Goal: Task Accomplishment & Management: Complete application form

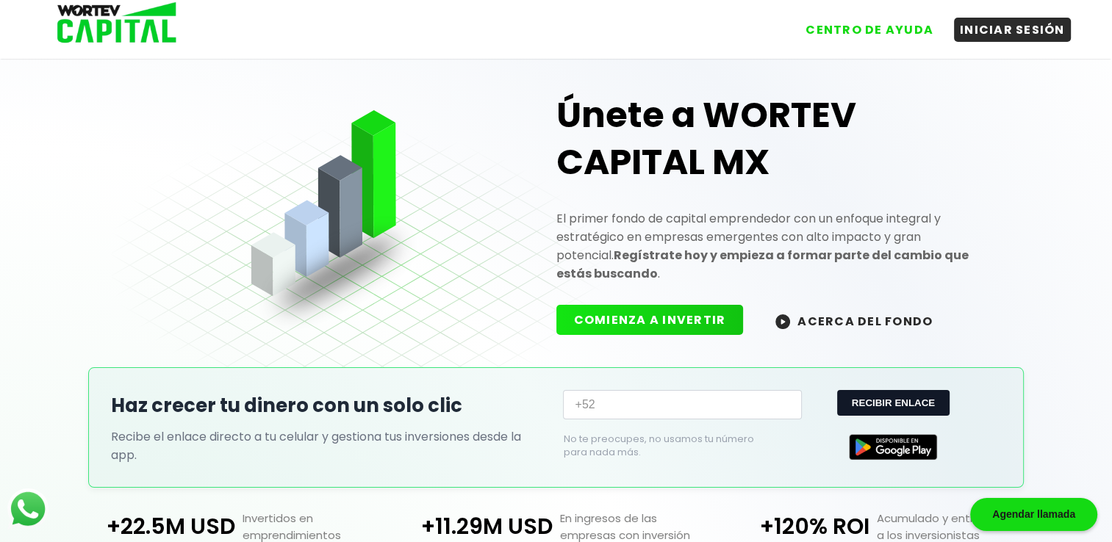
click at [758, 410] on input "+52" at bounding box center [682, 404] width 239 height 29
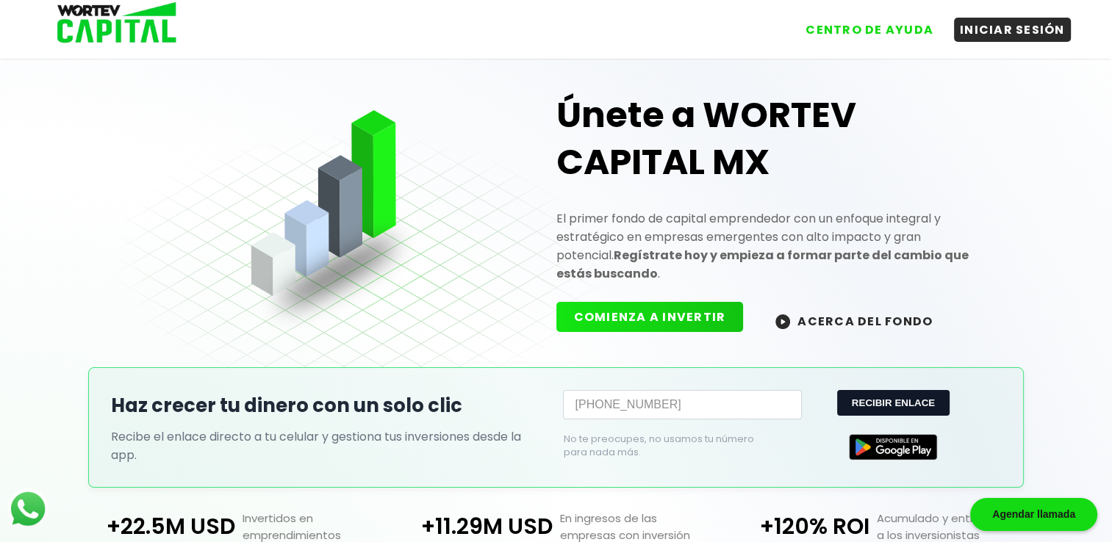
type input "[PHONE_NUMBER]"
click at [719, 302] on button "COMIENZA A INVERTIR" at bounding box center [649, 317] width 187 height 30
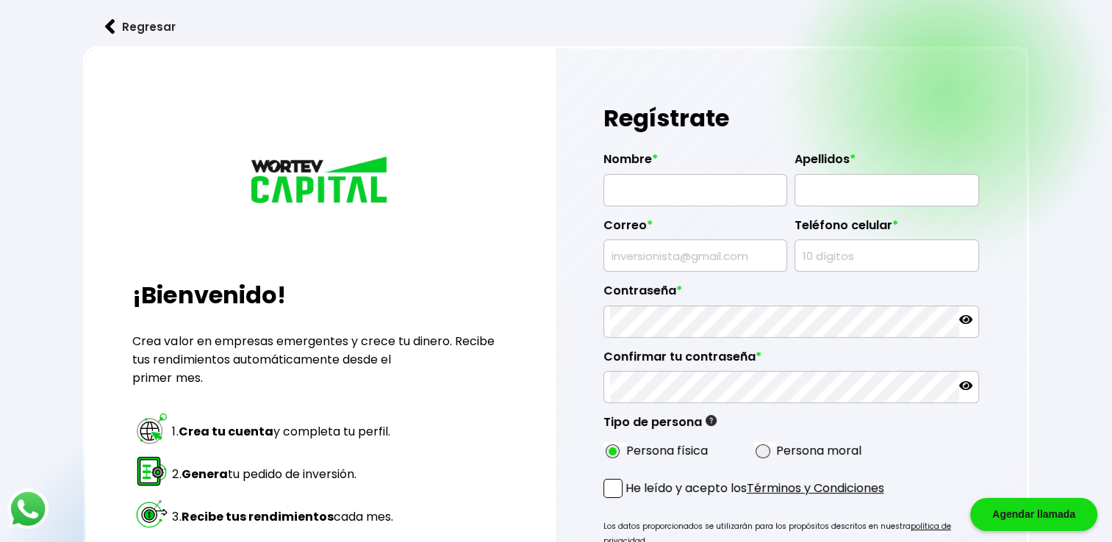
radio input "true"
click at [716, 184] on input "text" at bounding box center [694, 190] width 171 height 31
type input "[PERSON_NAME]"
type input "[EMAIL_ADDRESS][DOMAIN_NAME]"
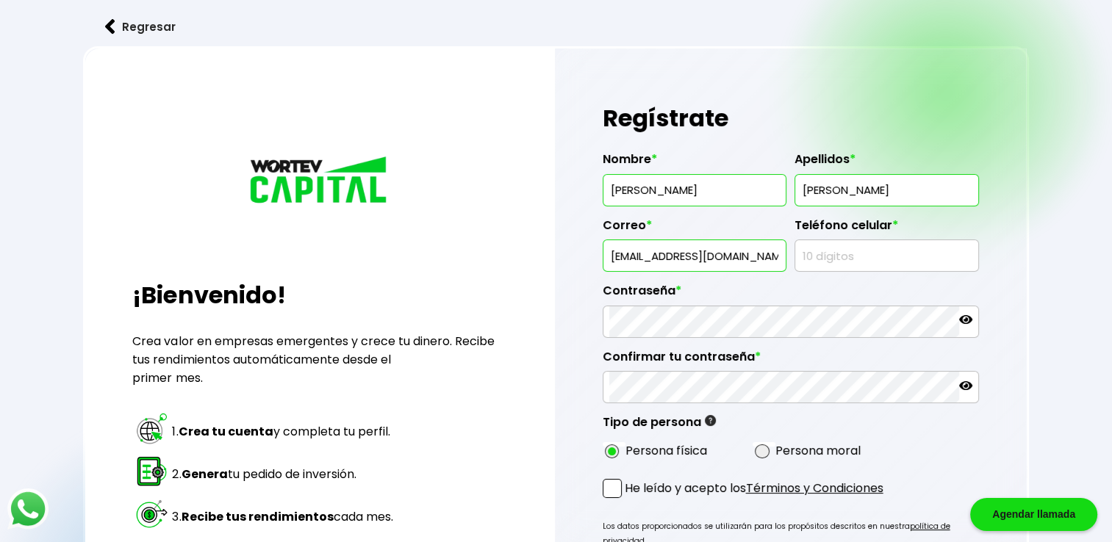
click at [827, 265] on input "text" at bounding box center [886, 255] width 171 height 31
type input "4922042613"
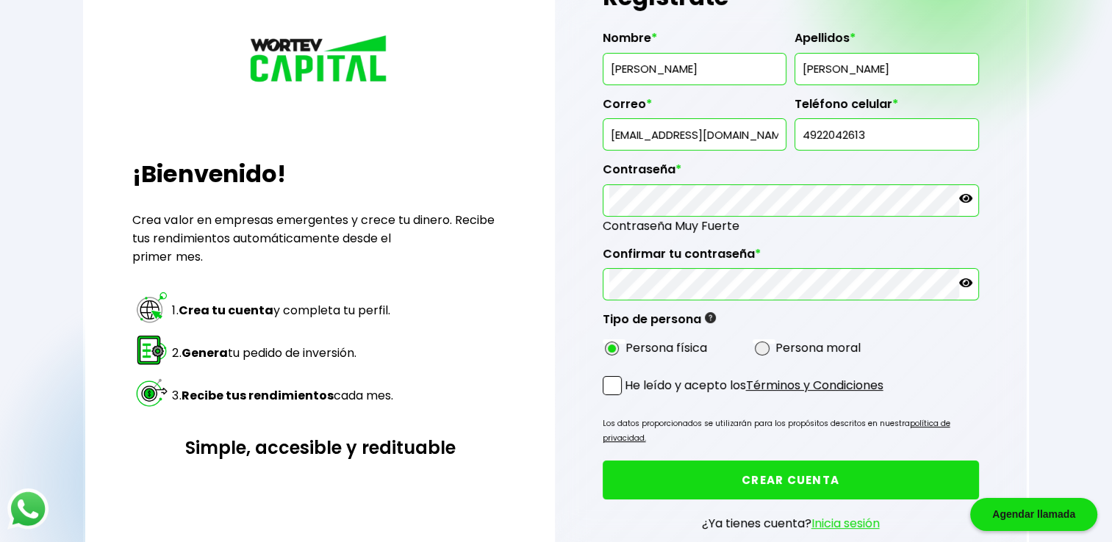
scroll to position [147, 0]
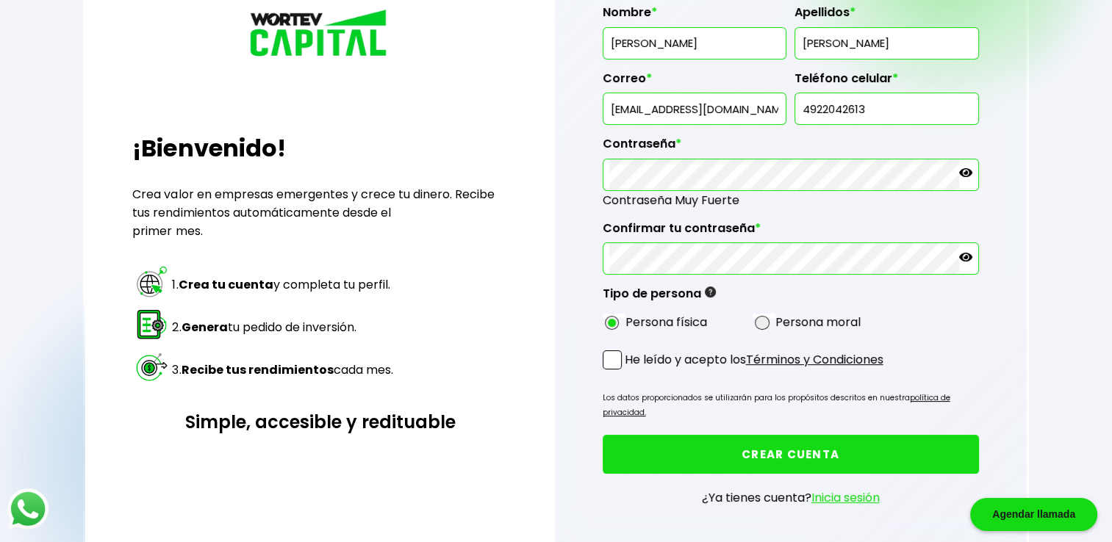
click at [611, 360] on span at bounding box center [611, 359] width 19 height 19
click at [627, 371] on input "He leído y acepto los Términos y Condiciones" at bounding box center [627, 371] width 0 height 0
click at [801, 439] on button "CREAR CUENTA" at bounding box center [790, 454] width 376 height 39
